Goal: Task Accomplishment & Management: Manage account settings

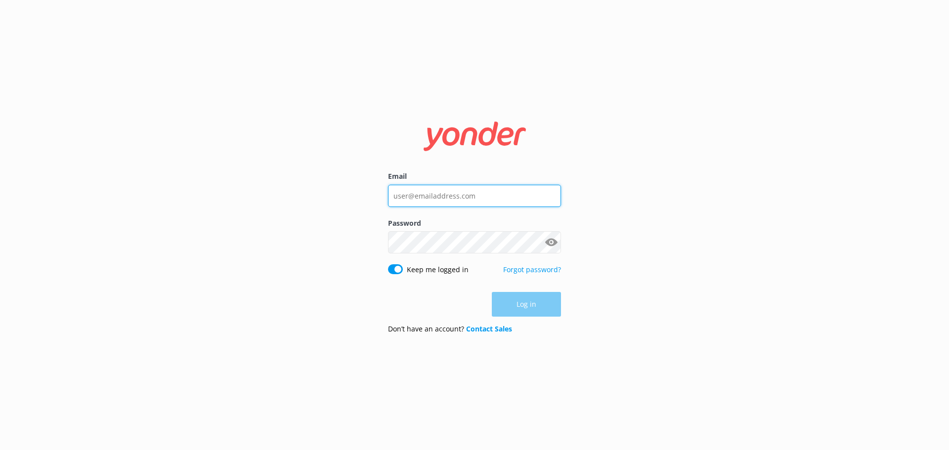
type input "[EMAIL_ADDRESS][DOMAIN_NAME]"
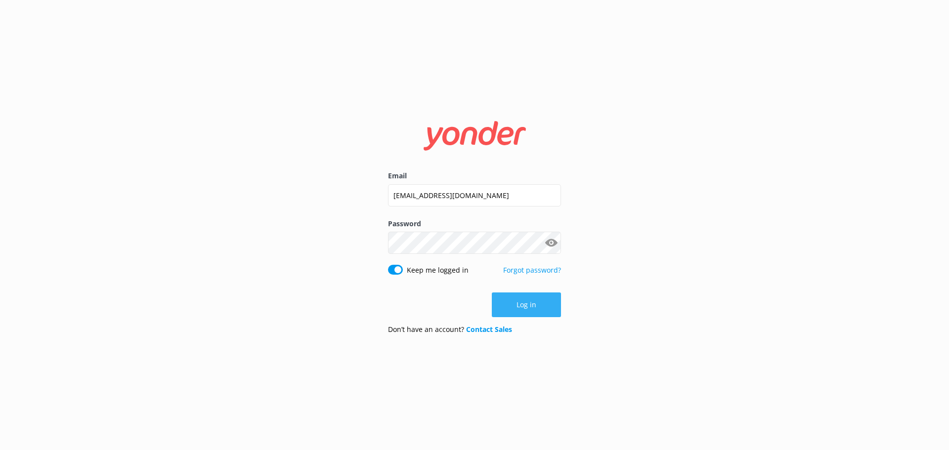
click at [525, 308] on button "Log in" at bounding box center [526, 305] width 69 height 25
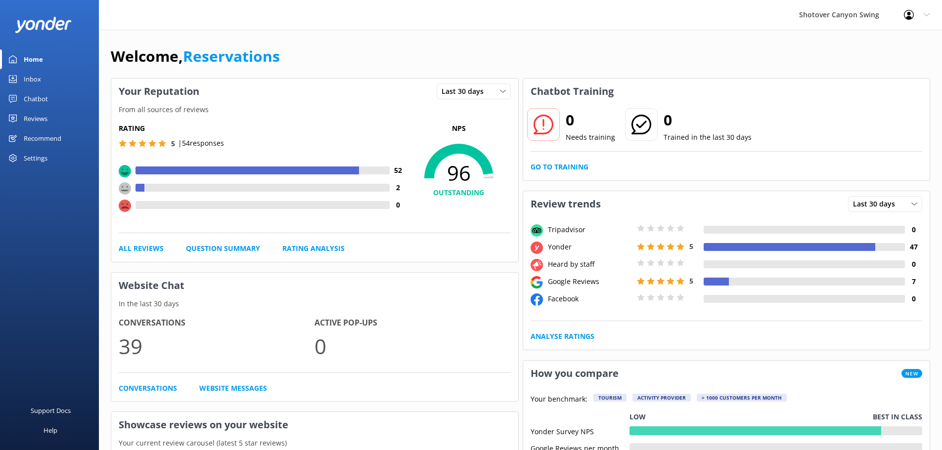
click at [45, 80] on link "Inbox" at bounding box center [49, 79] width 99 height 20
